Goal: Transaction & Acquisition: Register for event/course

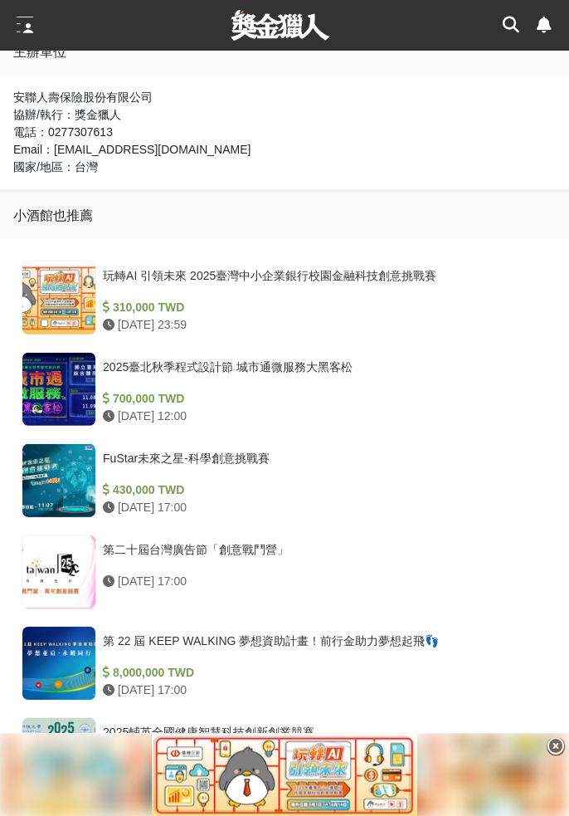
scroll to position [1604, 0]
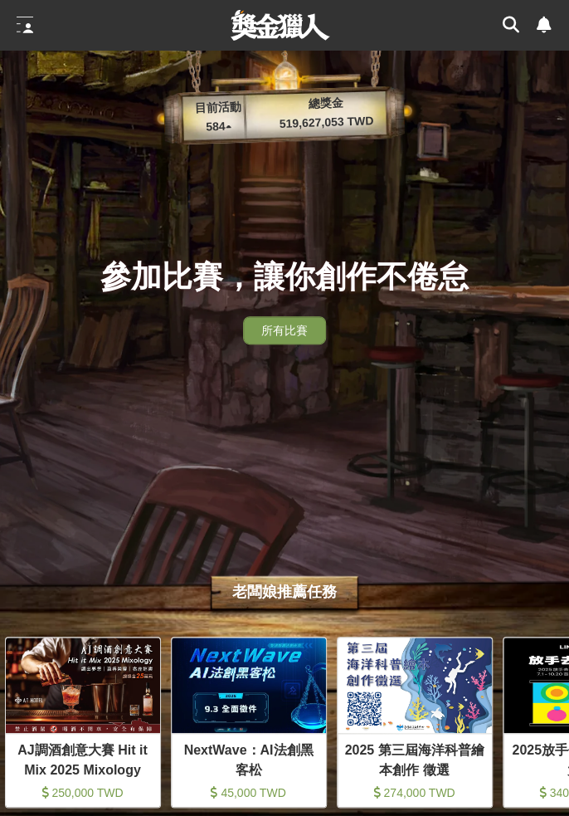
scroll to position [0, 1162]
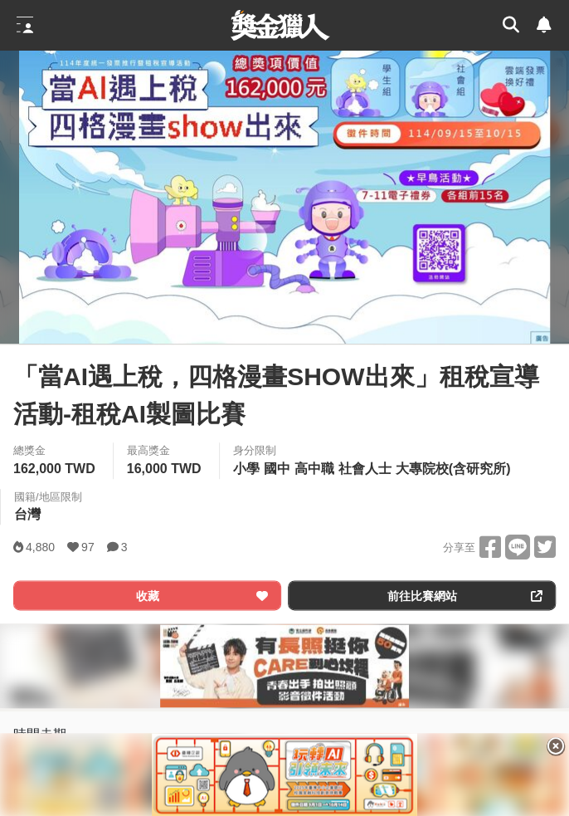
scroll to position [192, 0]
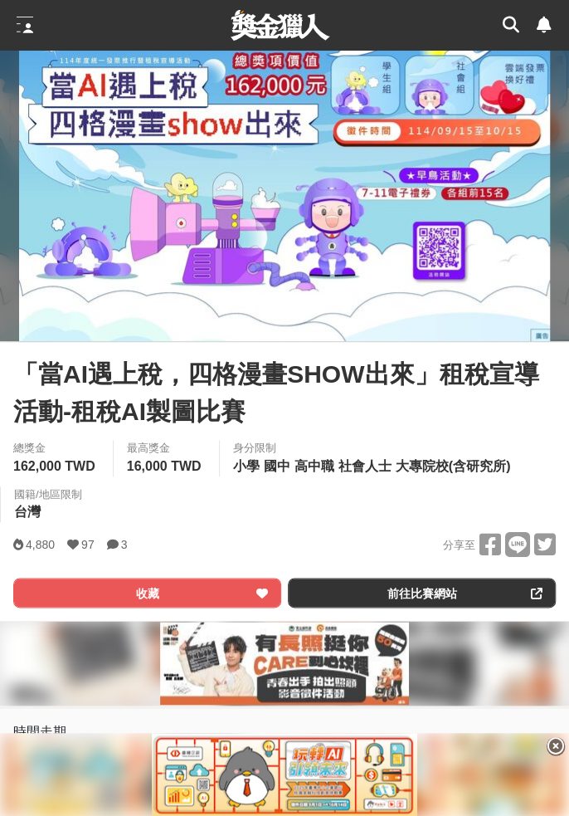
click at [448, 594] on link "前往比賽網站" at bounding box center [422, 592] width 268 height 30
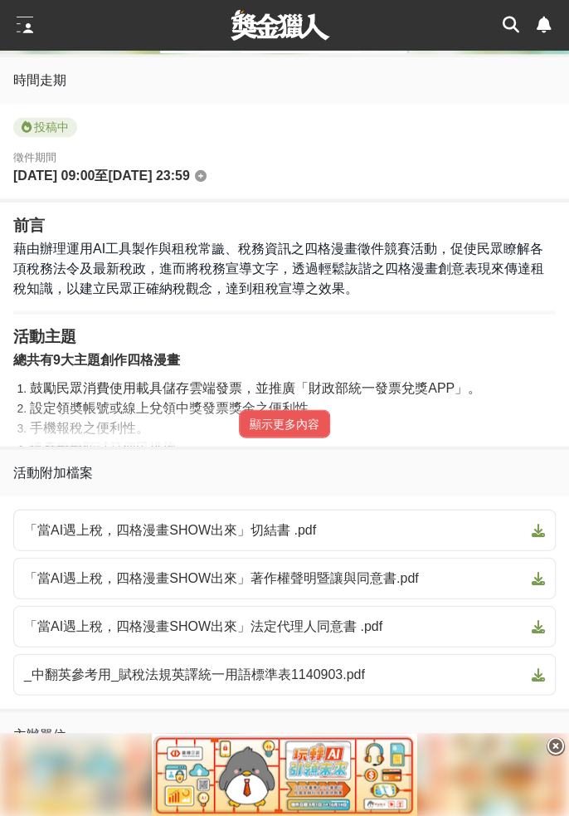
scroll to position [844, 0]
click at [304, 437] on button "顯示更多內容" at bounding box center [284, 423] width 91 height 28
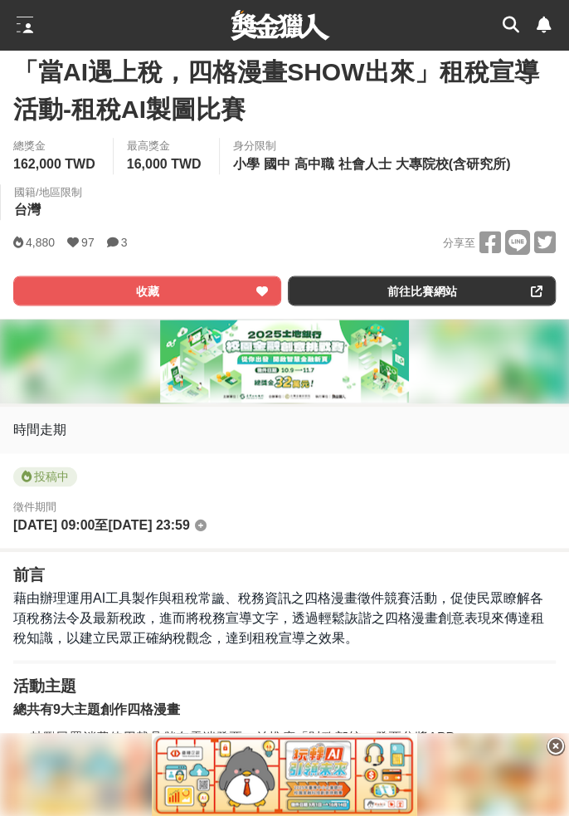
scroll to position [495, 0]
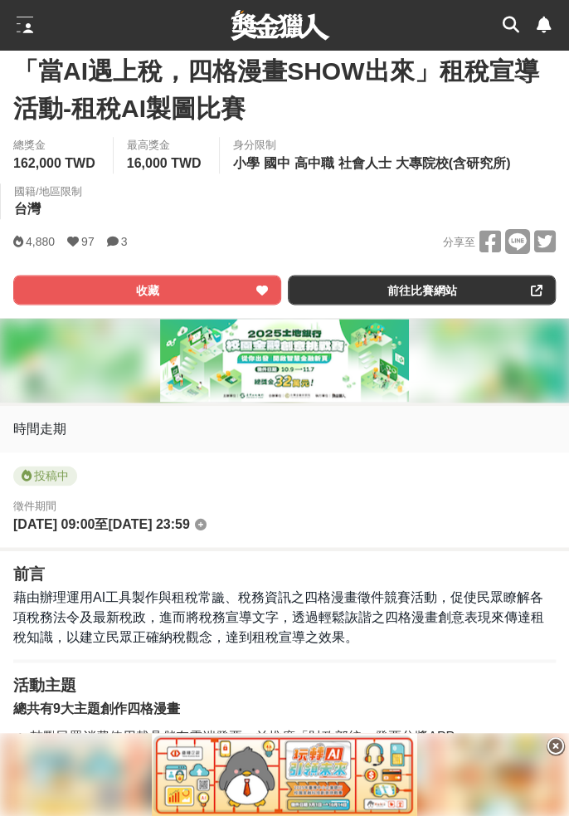
click at [488, 292] on link "前往比賽網站" at bounding box center [422, 290] width 268 height 30
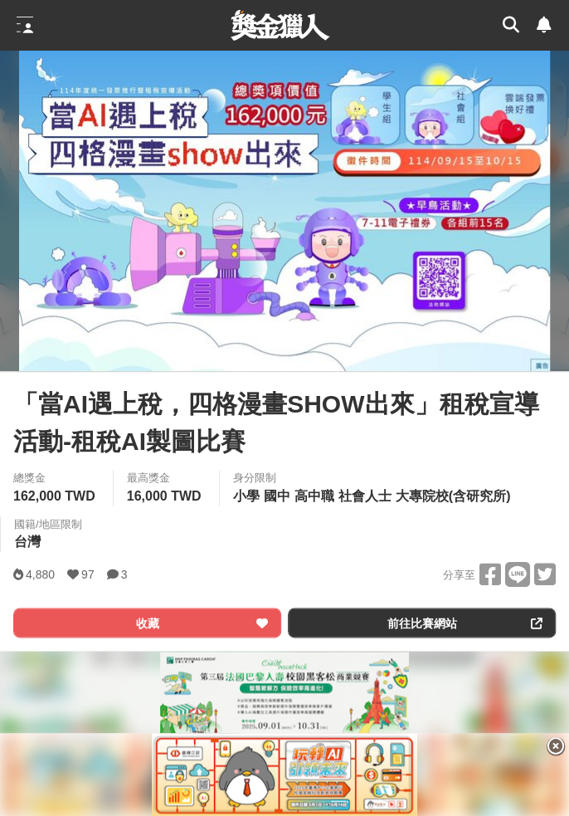
scroll to position [162, 0]
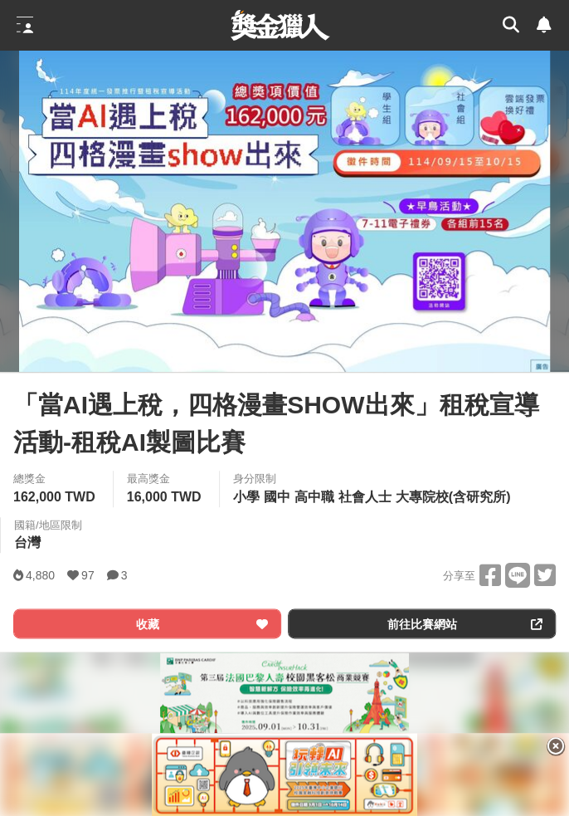
click at [462, 625] on link "前往比賽網站" at bounding box center [422, 623] width 268 height 30
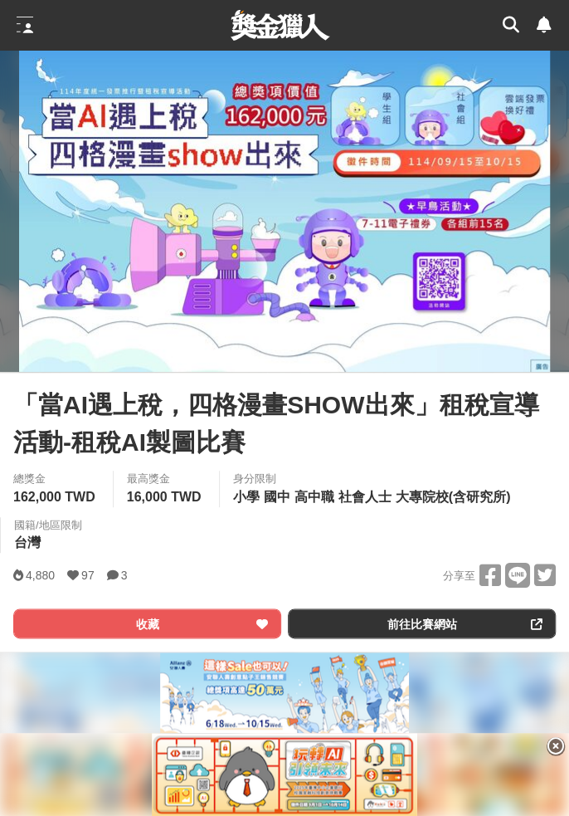
click at [216, 625] on button "收藏" at bounding box center [147, 623] width 268 height 30
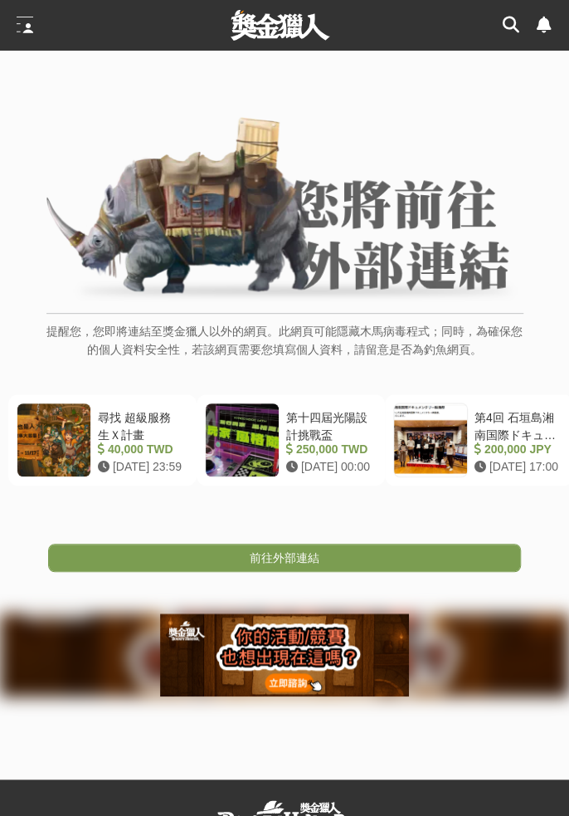
click at [438, 565] on link "前往外部連結" at bounding box center [284, 557] width 473 height 28
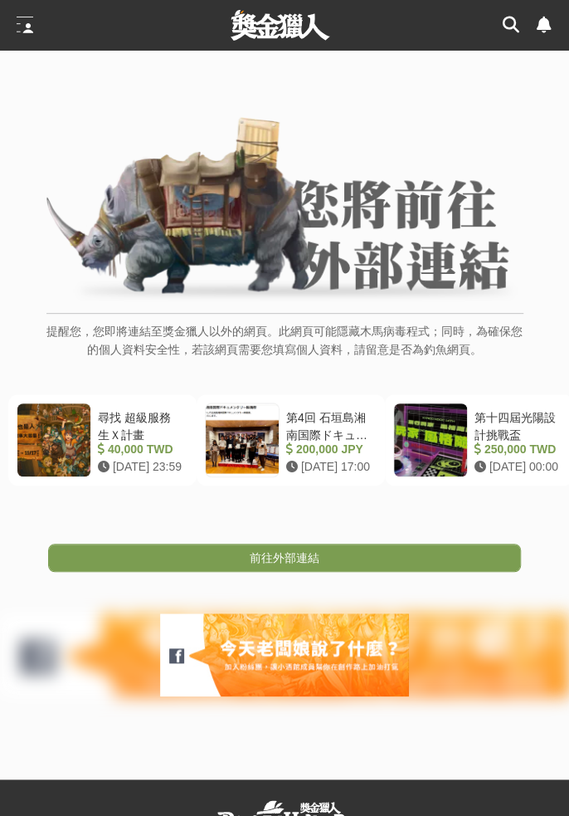
click at [443, 554] on link "前往外部連結" at bounding box center [284, 557] width 473 height 28
